Goal: Go to known website: Access a specific website the user already knows

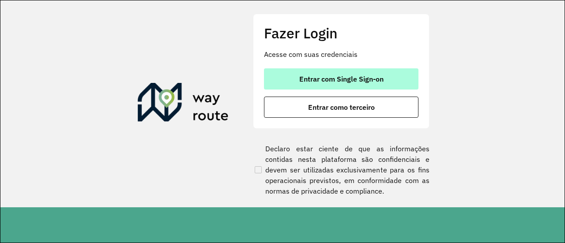
click at [358, 84] on button "Entrar com Single Sign-on" at bounding box center [341, 78] width 155 height 21
